Goal: Use online tool/utility: Utilize a website feature to perform a specific function

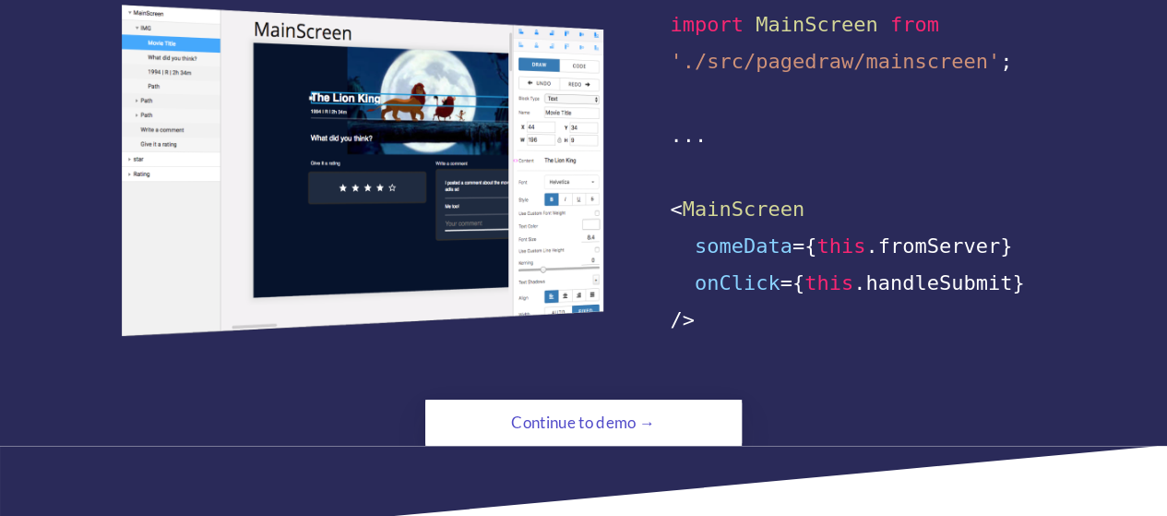
scroll to position [1301, 0]
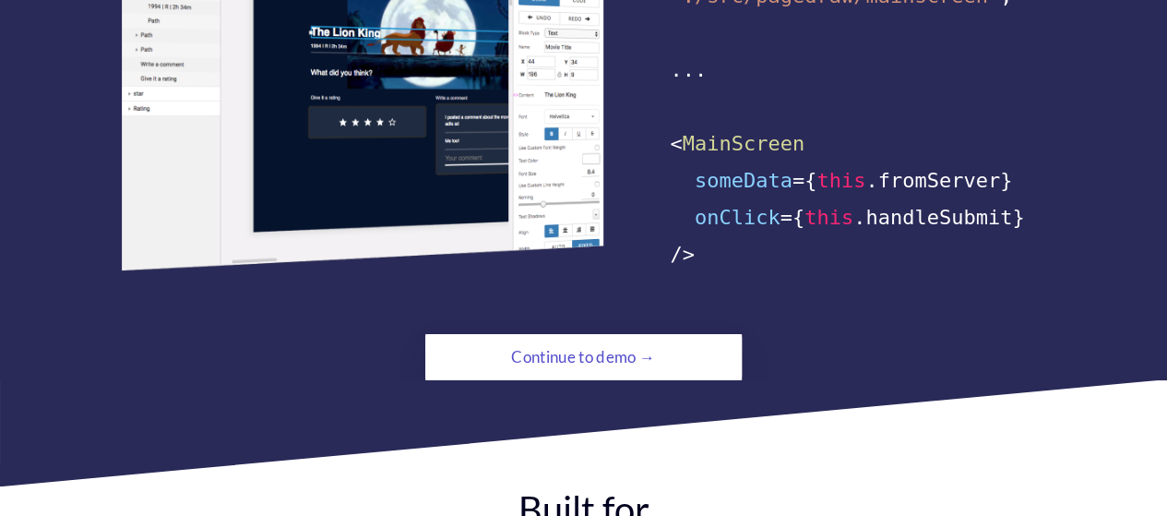
click at [591, 339] on div "Continue to demo →" at bounding box center [583, 357] width 216 height 37
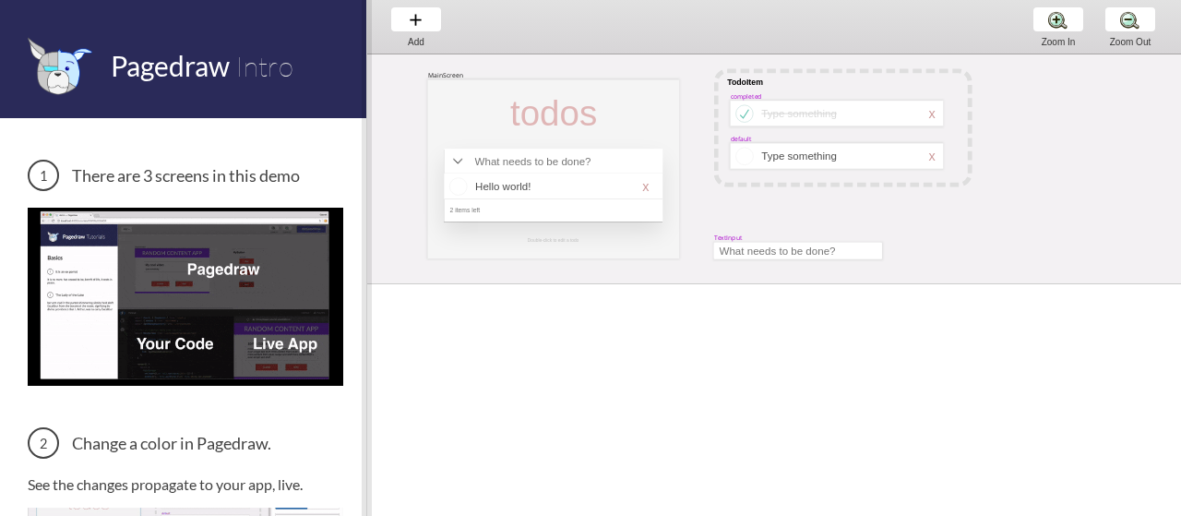
drag, startPoint x: 362, startPoint y: 238, endPoint x: 362, endPoint y: 274, distance: 36.0
click at [362, 273] on span at bounding box center [367, 258] width 10 height 516
click at [410, 23] on div "Add Add Add" at bounding box center [416, 26] width 70 height 53
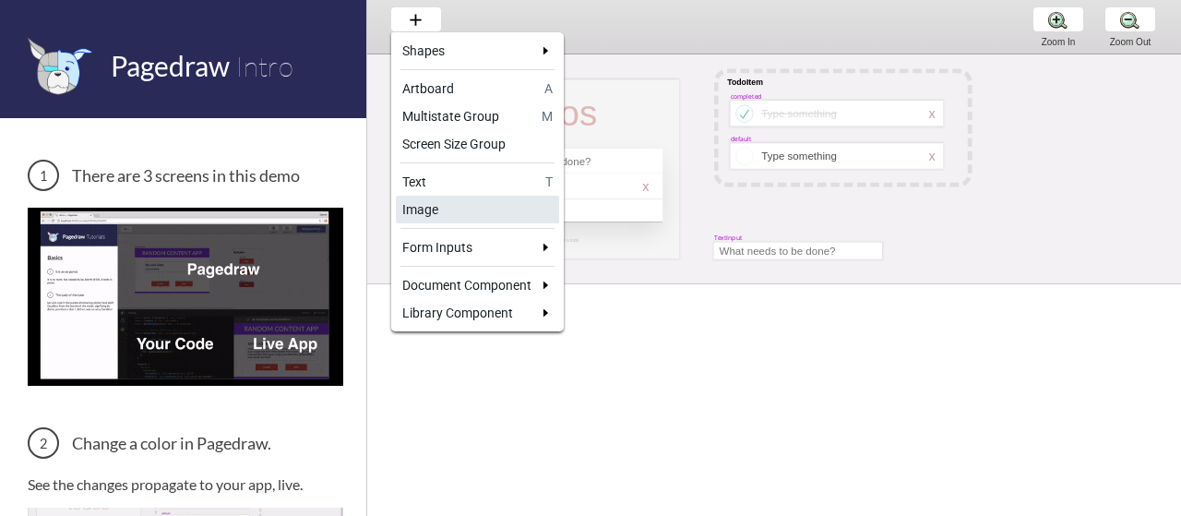
click at [483, 211] on div "Image" at bounding box center [477, 209] width 150 height 18
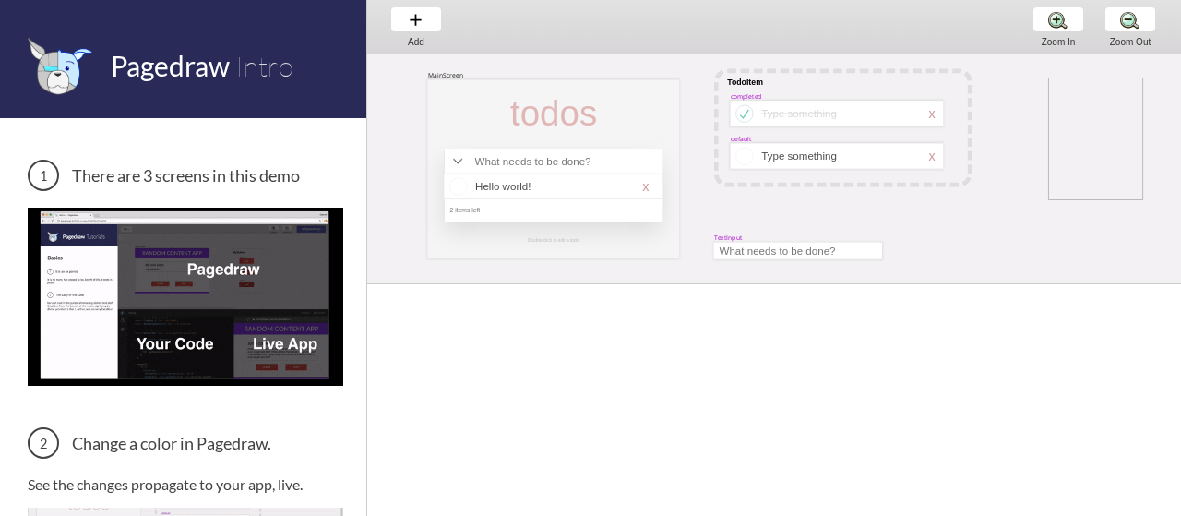
drag, startPoint x: 1048, startPoint y: 78, endPoint x: 1144, endPoint y: 200, distance: 155.8
click at [1144, 200] on div "MainScreen todos Hello world! x 2 items left TodoItem completed Type something …" at bounding box center [954, 280] width 1174 height 453
select select "8"
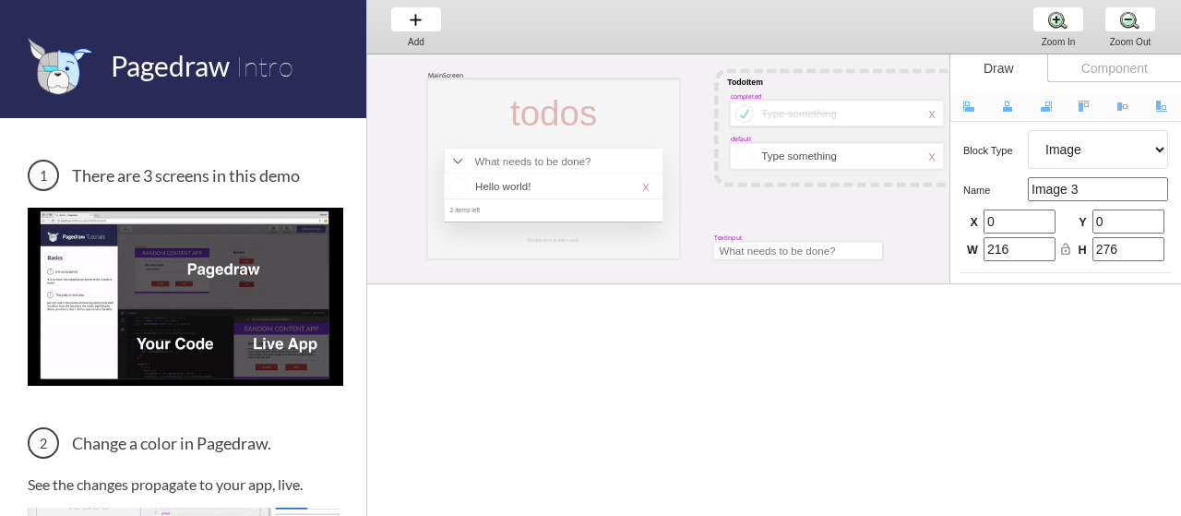
click at [935, 153] on div "x" at bounding box center [931, 156] width 6 height 15
click at [1107, 71] on div "Component" at bounding box center [1114, 68] width 134 height 28
select select "1"
select select "8"
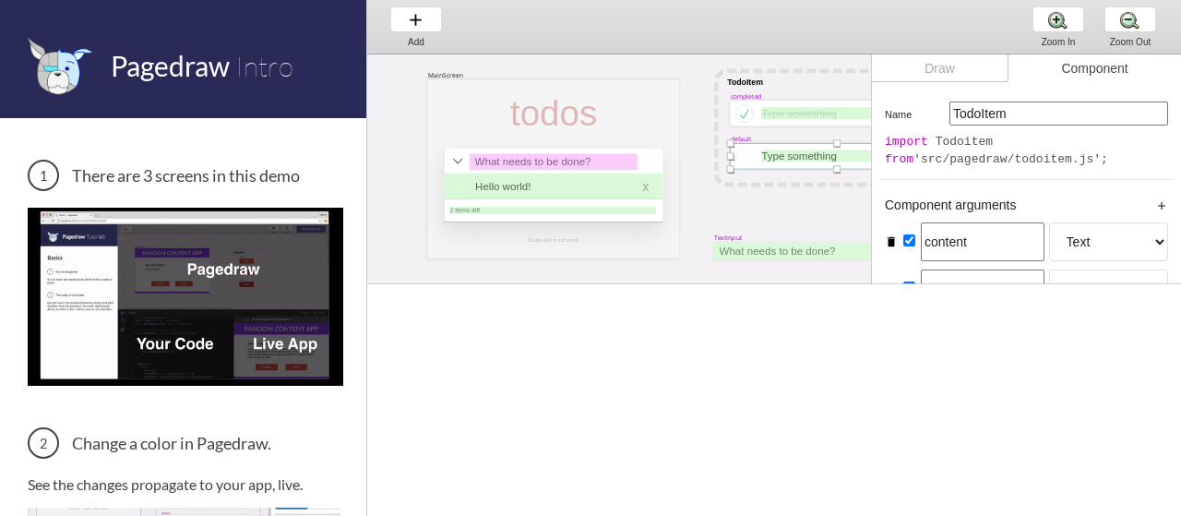
click at [969, 62] on div "Draw" at bounding box center [940, 68] width 137 height 28
